Goal: Book appointment/travel/reservation

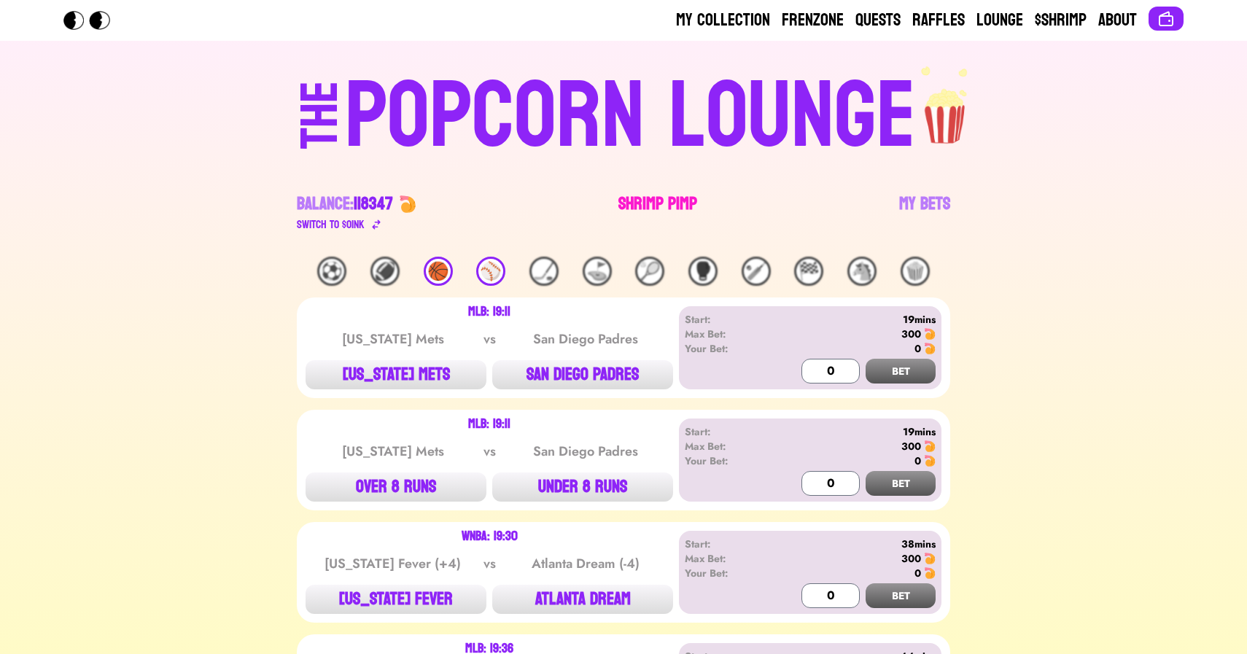
click at [625, 206] on link "Shrimp Pimp" at bounding box center [657, 213] width 79 height 41
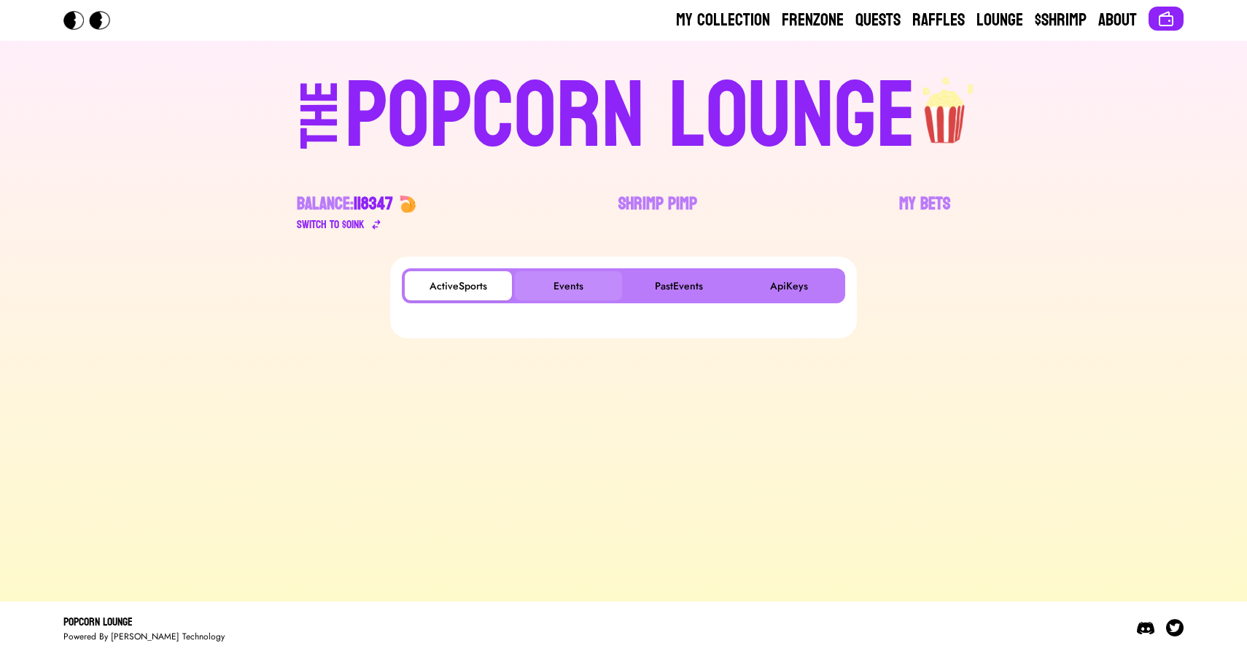
click at [559, 293] on button "Events" at bounding box center [568, 285] width 107 height 29
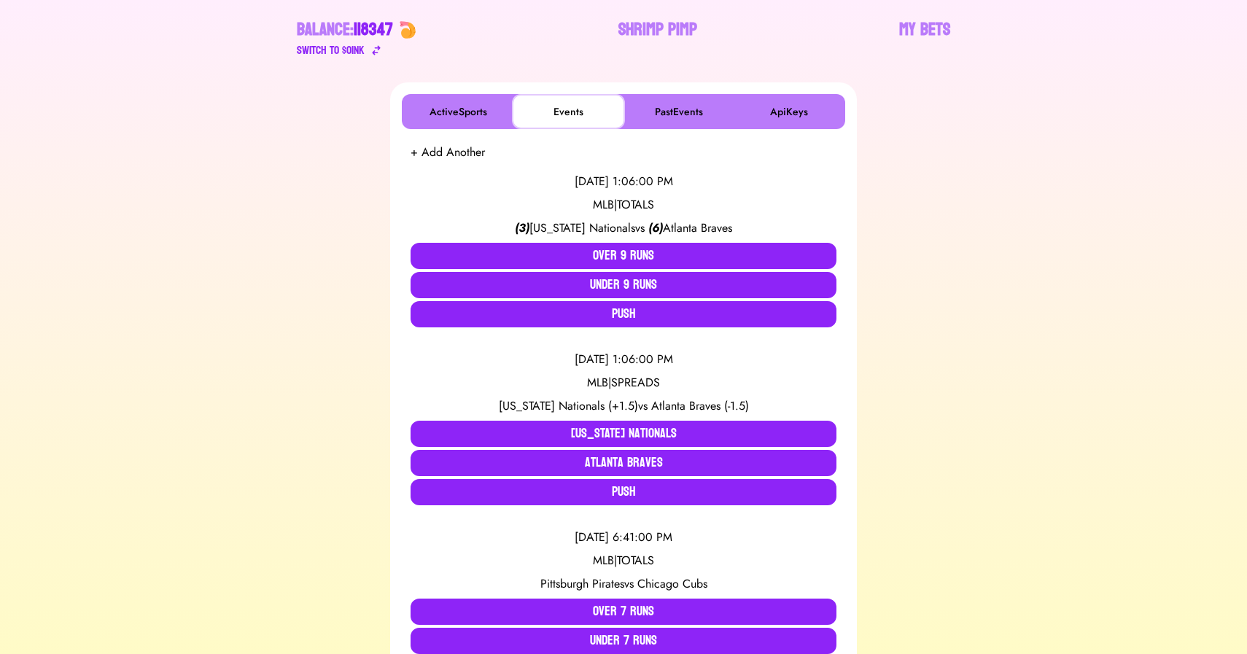
scroll to position [174, 0]
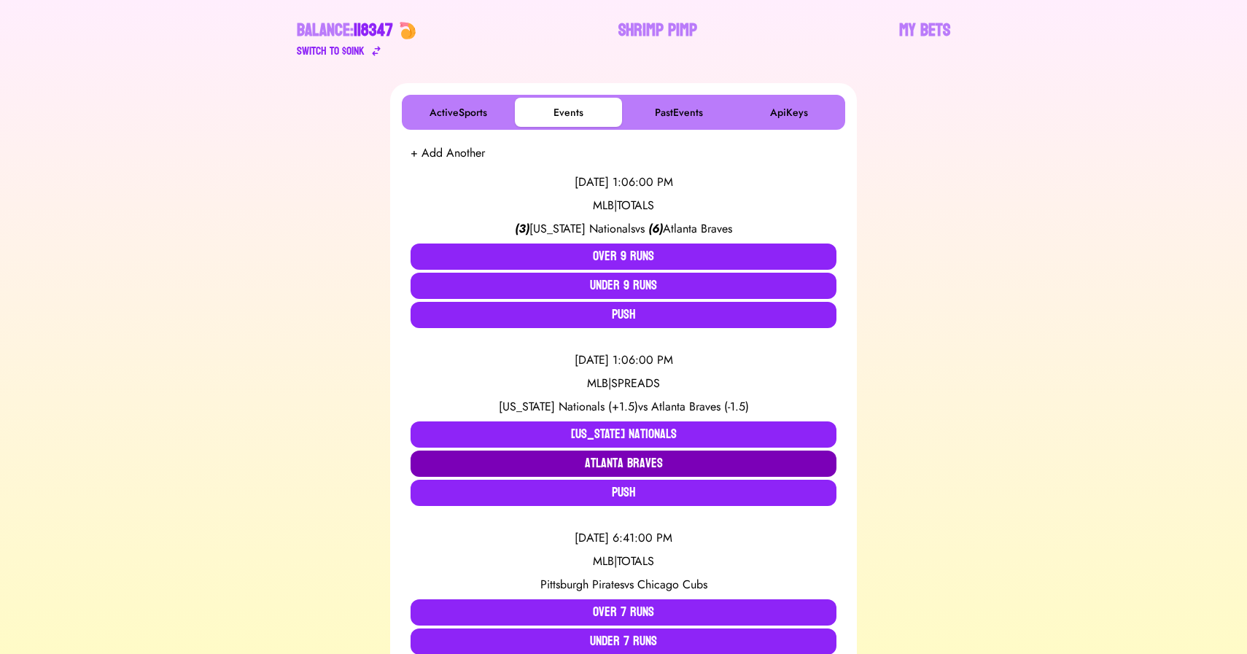
click at [637, 463] on button "Atlanta Braves" at bounding box center [624, 464] width 426 height 26
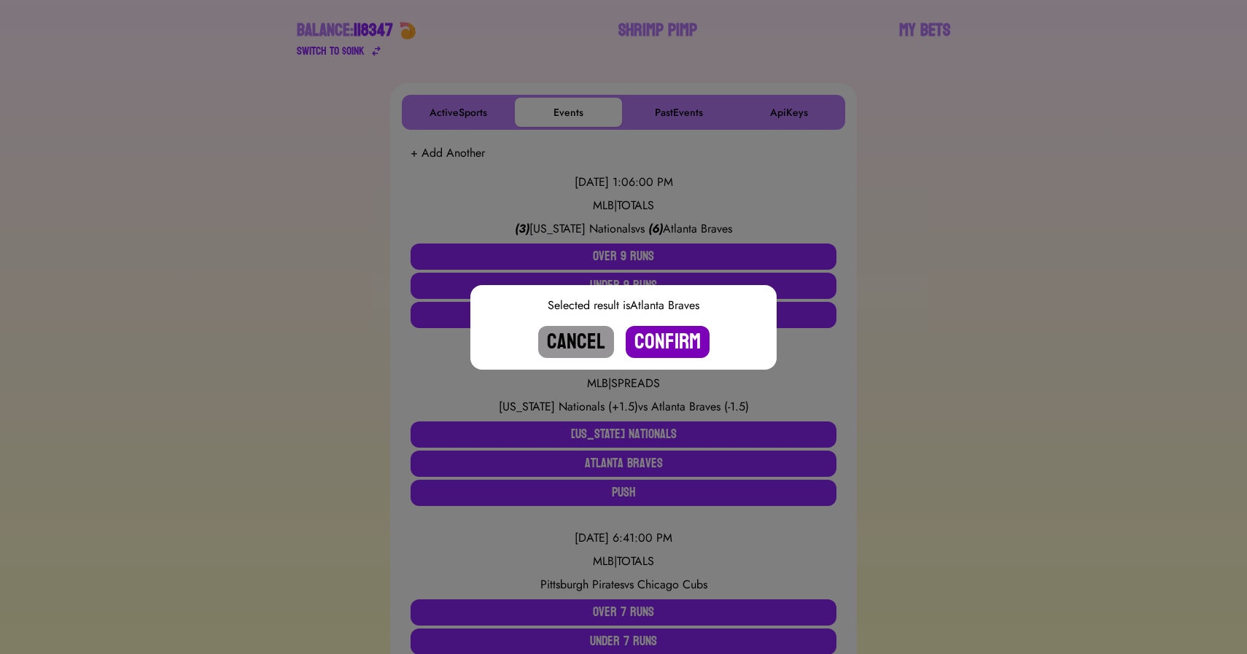
click at [666, 342] on button "Confirm" at bounding box center [668, 342] width 84 height 32
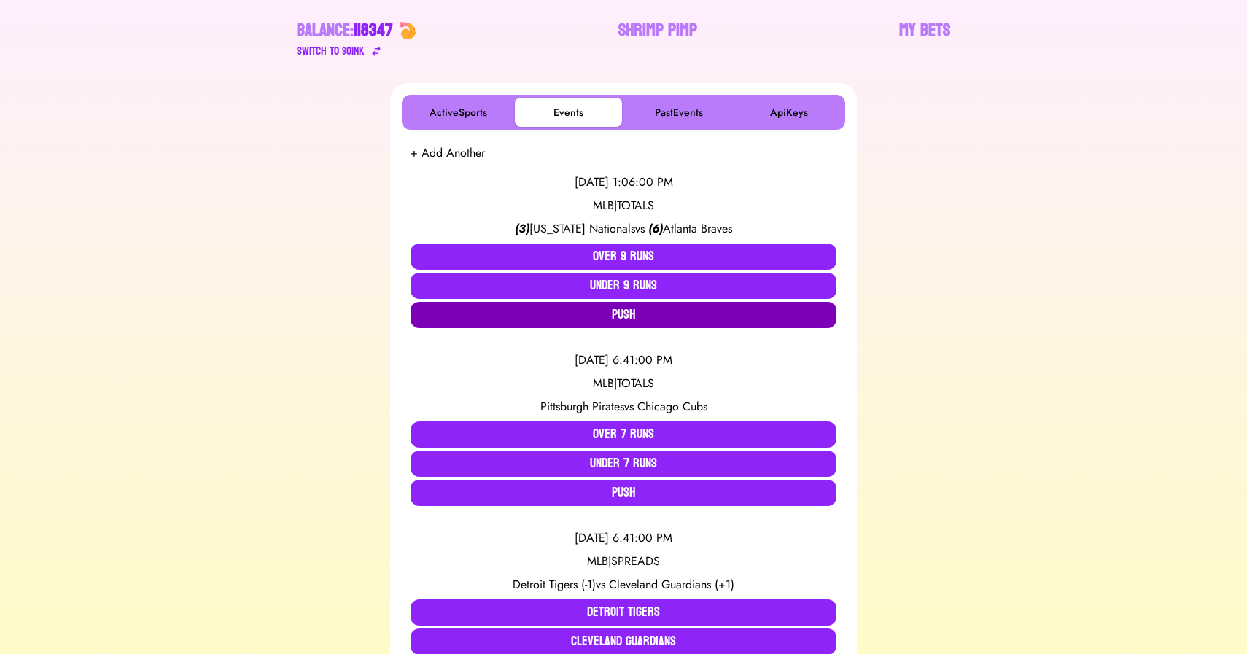
click at [615, 308] on button "Push" at bounding box center [624, 315] width 426 height 26
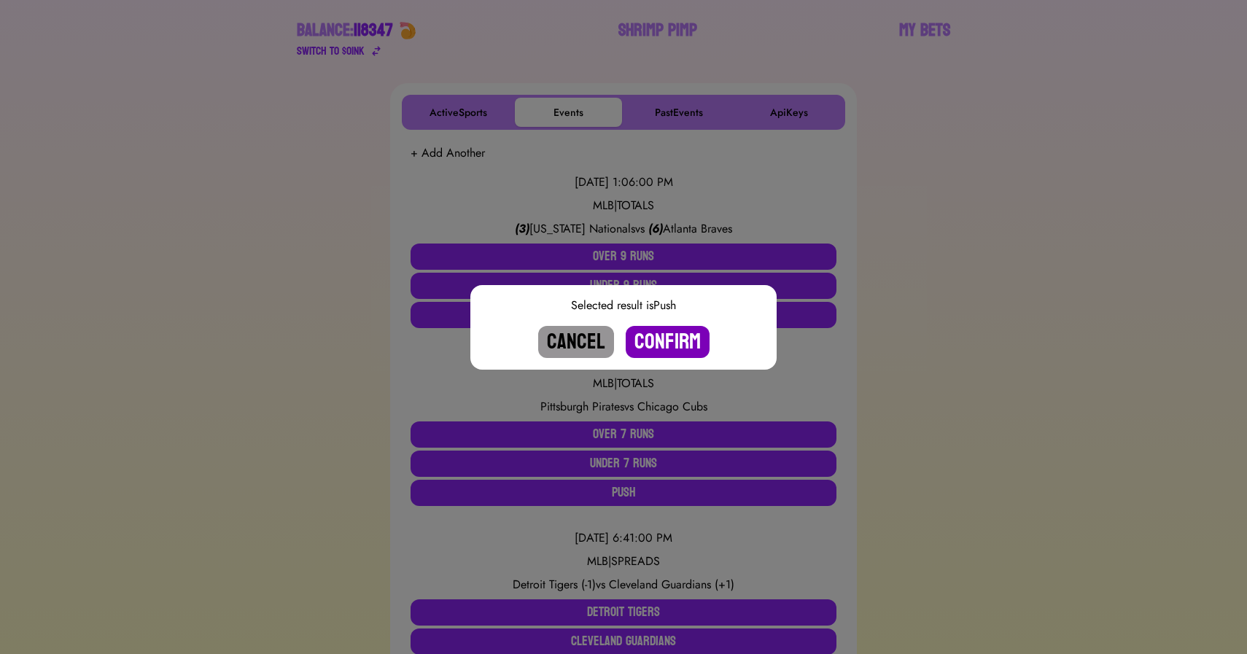
click at [679, 336] on button "Confirm" at bounding box center [668, 342] width 84 height 32
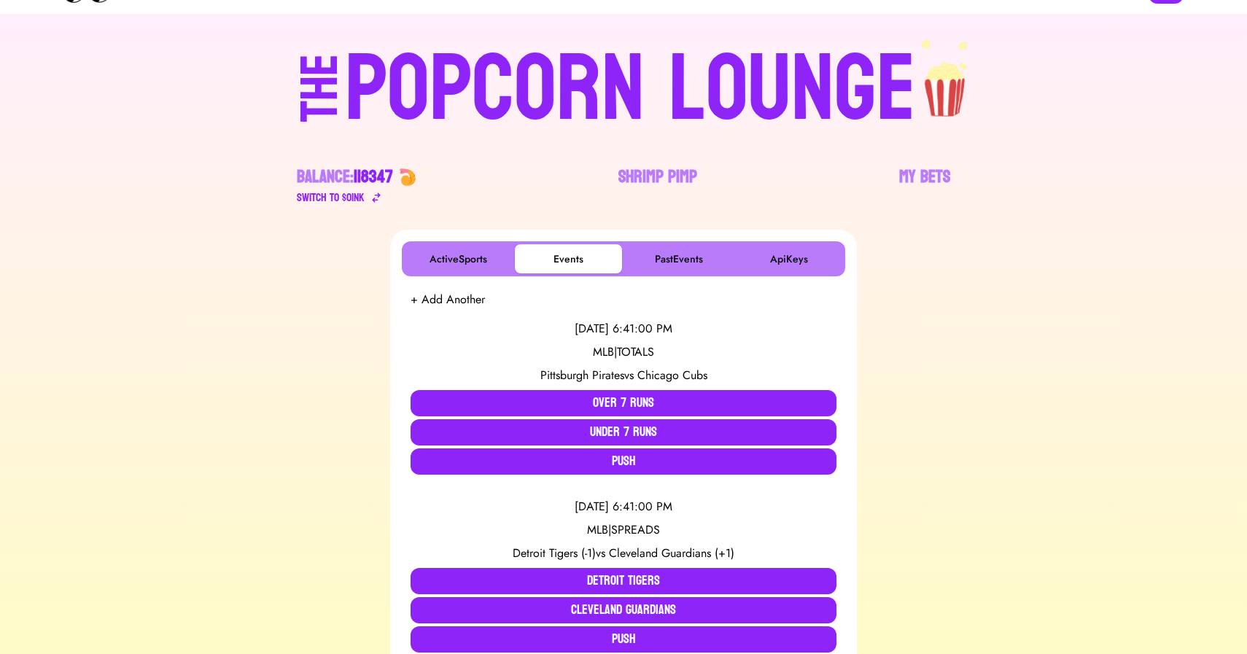
scroll to position [0, 0]
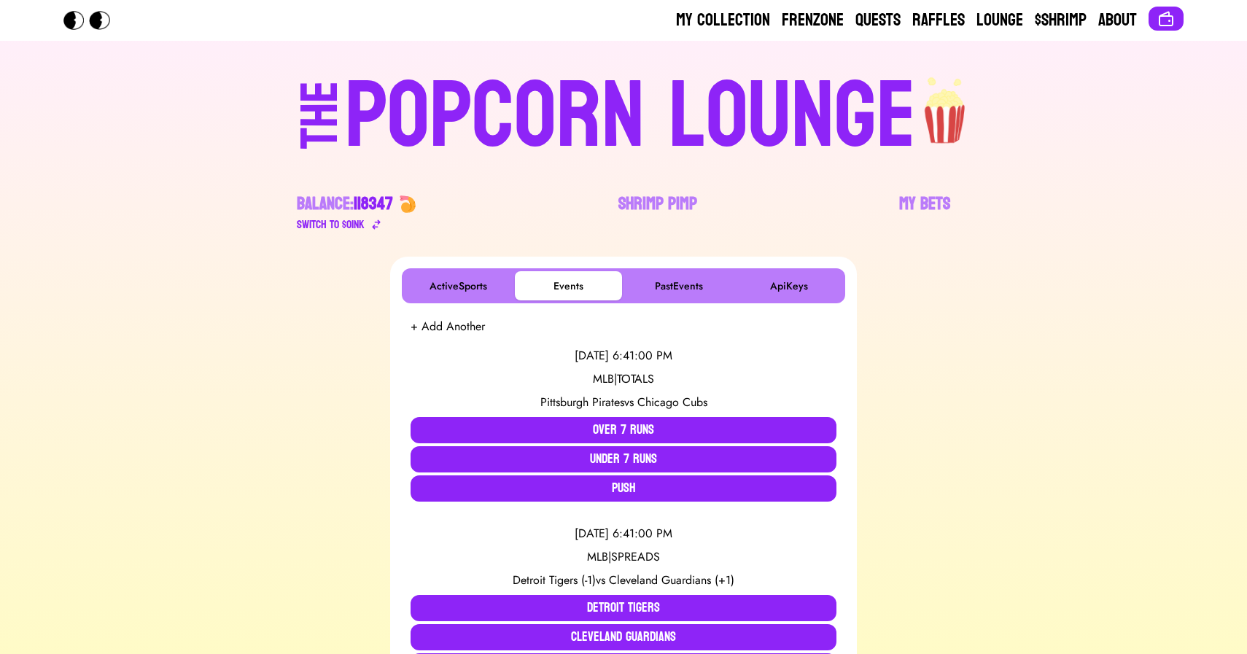
click at [610, 111] on div "POPCORN LOUNGE" at bounding box center [630, 116] width 571 height 93
